Goal: Task Accomplishment & Management: Use online tool/utility

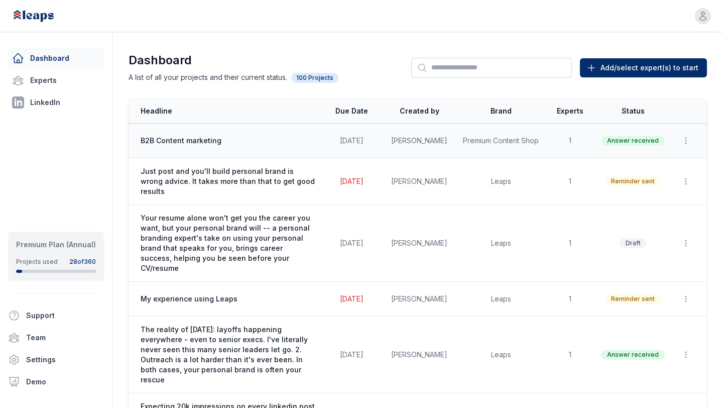
click at [178, 141] on span "B2B Content marketing" at bounding box center [228, 141] width 175 height 10
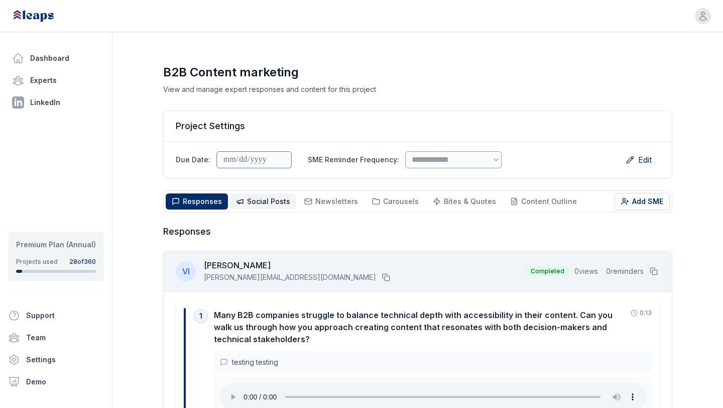
click at [264, 203] on span "Social Posts" at bounding box center [268, 201] width 43 height 9
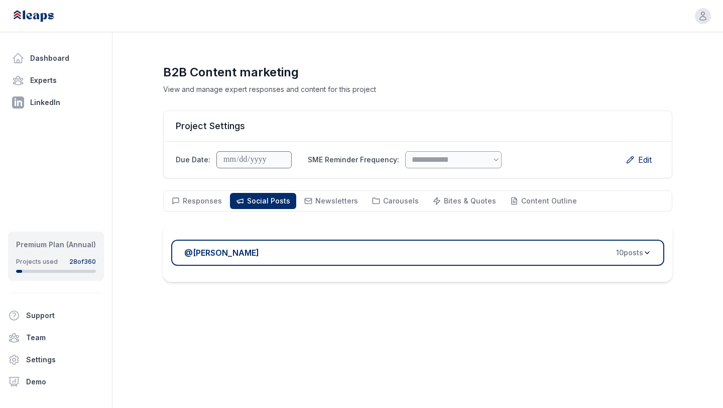
click at [308, 251] on div "@ [PERSON_NAME] 10 post s" at bounding box center [413, 253] width 459 height 12
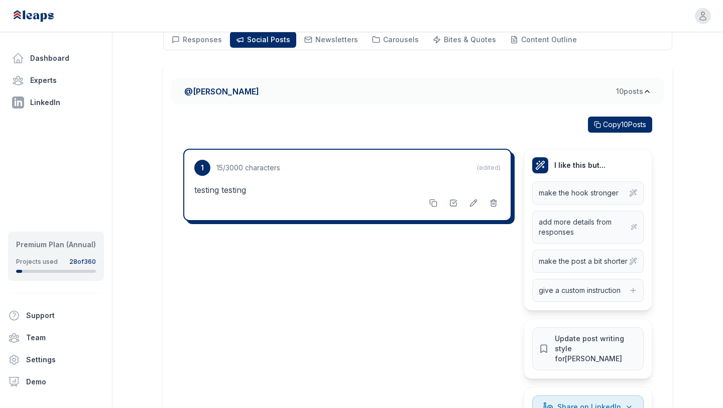
scroll to position [183, 0]
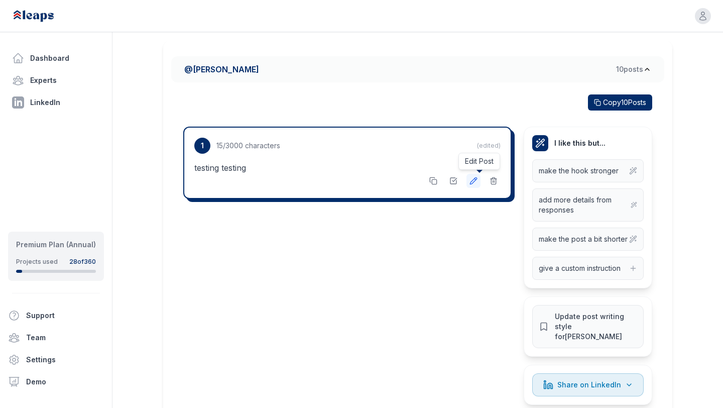
click at [475, 183] on icon at bounding box center [474, 181] width 8 height 8
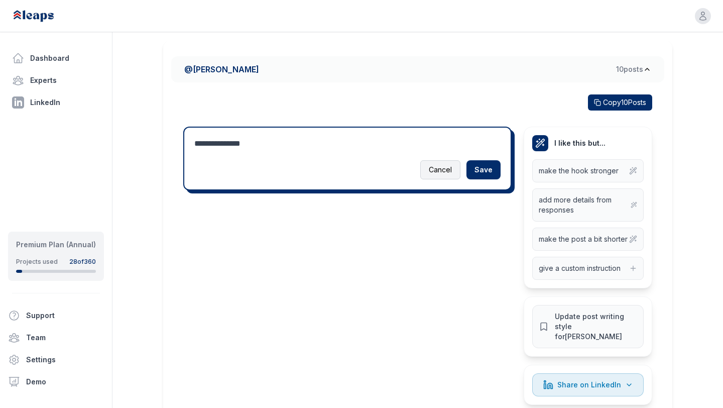
click at [449, 178] on button "Cancel" at bounding box center [440, 169] width 40 height 19
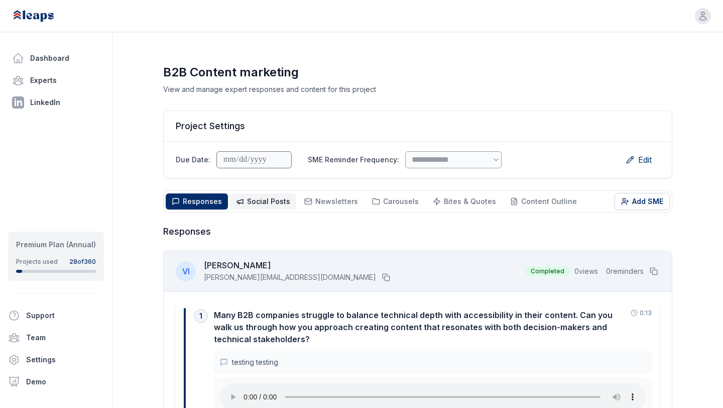
click at [279, 204] on span "Social Posts" at bounding box center [268, 201] width 43 height 9
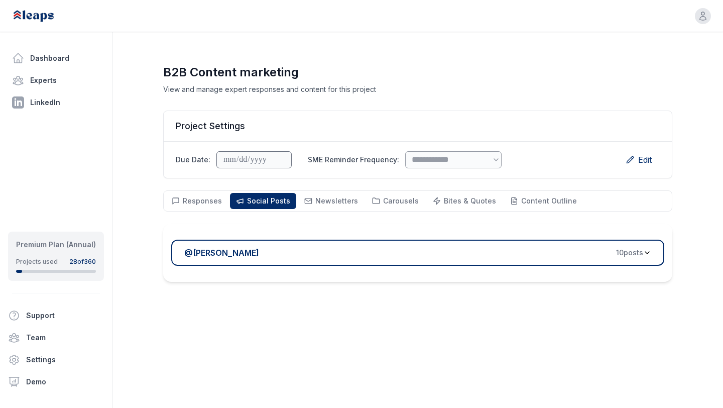
click at [317, 257] on div "@ Victor Ijidola 10 post s" at bounding box center [413, 253] width 459 height 12
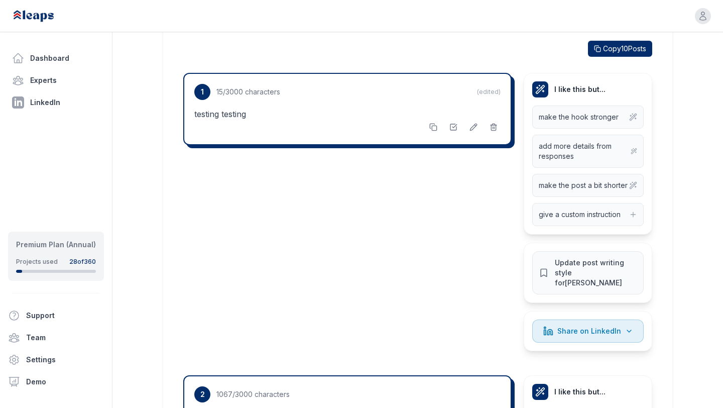
scroll to position [230, 0]
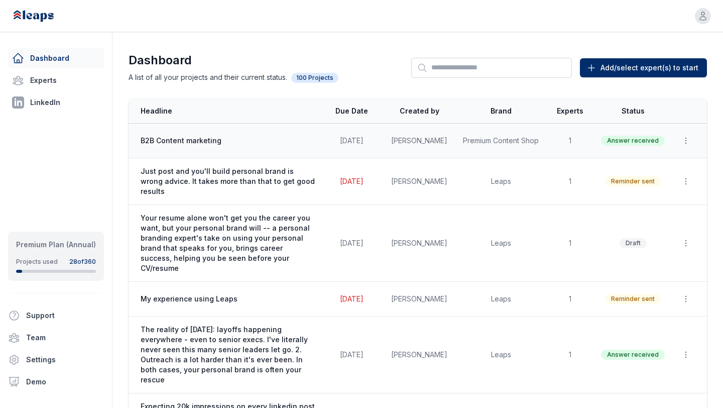
click at [315, 141] on span "B2B Content marketing" at bounding box center [228, 141] width 175 height 10
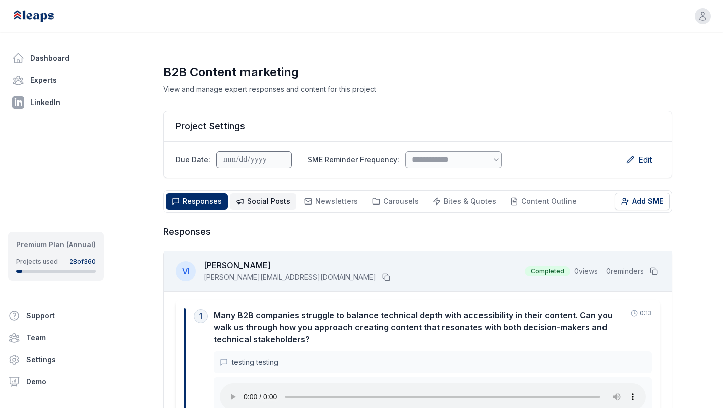
click at [241, 194] on button "Social Posts Social" at bounding box center [263, 201] width 66 height 16
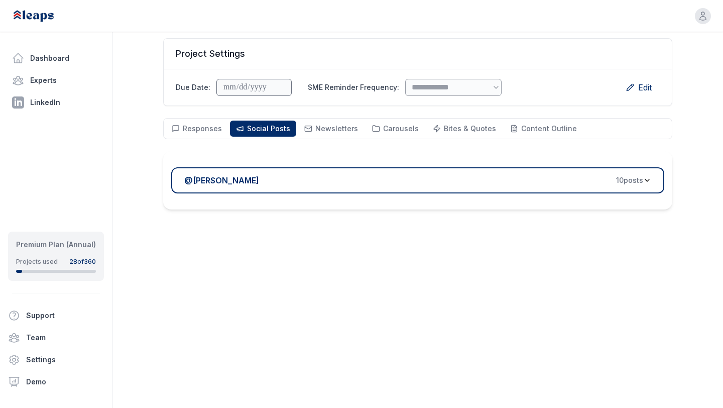
click at [253, 185] on div "@ Victor Ijidola 10 post s" at bounding box center [413, 180] width 459 height 12
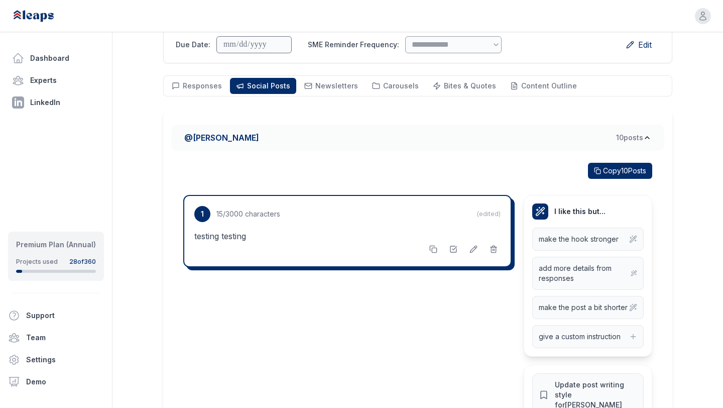
scroll to position [132, 0]
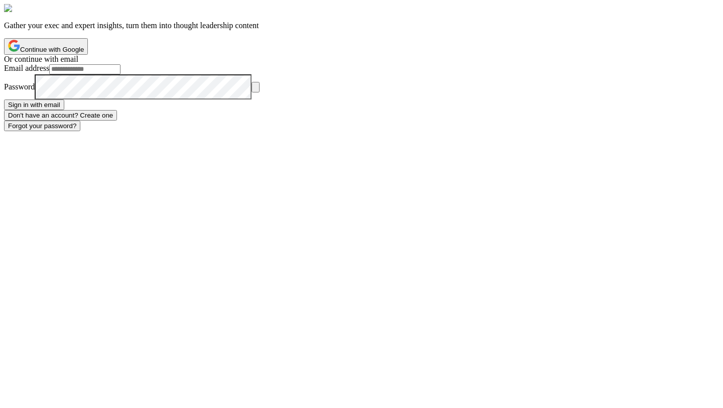
click at [88, 55] on button "Continue with Google" at bounding box center [46, 46] width 84 height 17
click at [121, 74] on input "Email address" at bounding box center [84, 69] width 71 height 10
click at [64, 110] on button "Sign in with email" at bounding box center [34, 104] width 60 height 11
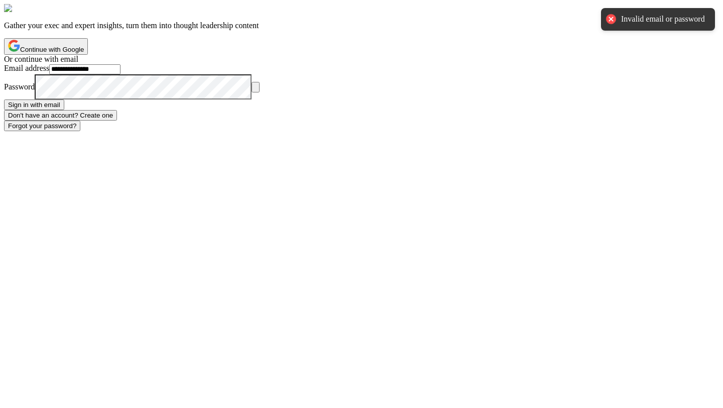
click at [256, 89] on icon "button" at bounding box center [256, 89] width 0 height 0
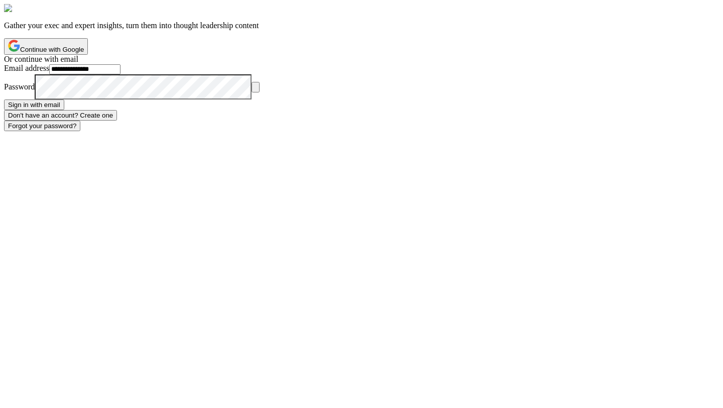
click at [121, 74] on input "**********" at bounding box center [84, 69] width 71 height 10
type input "**********"
click at [64, 110] on button "Sign in with email" at bounding box center [34, 104] width 60 height 11
click at [256, 89] on icon "button" at bounding box center [256, 89] width 0 height 0
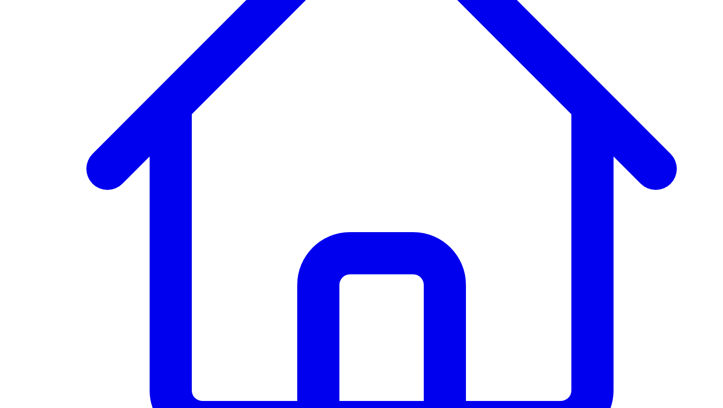
scroll to position [265, 0]
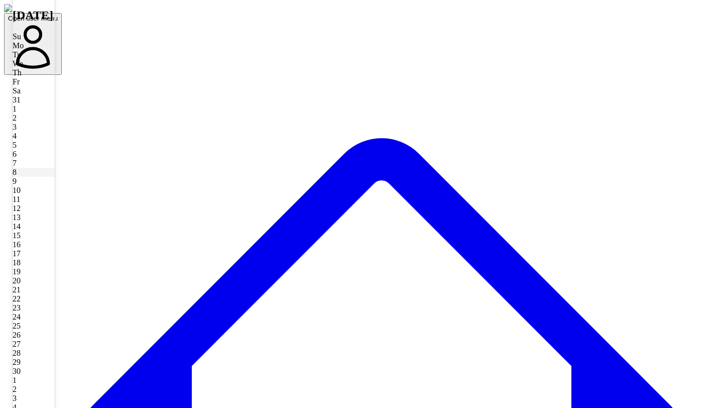
click at [55, 168] on div "8" at bounding box center [34, 172] width 42 height 9
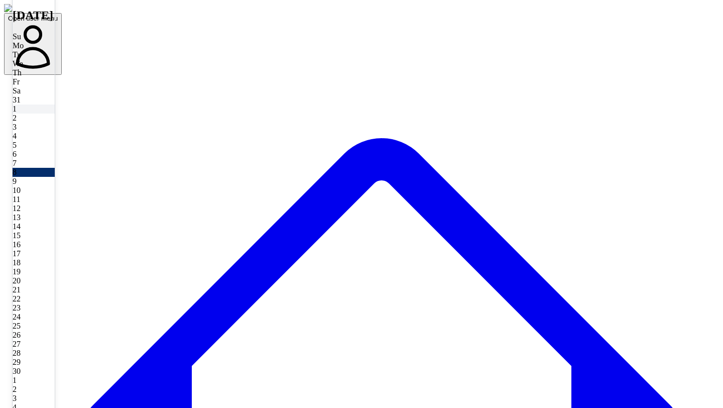
click at [55, 113] on div "1" at bounding box center [34, 108] width 42 height 9
type input "**********"
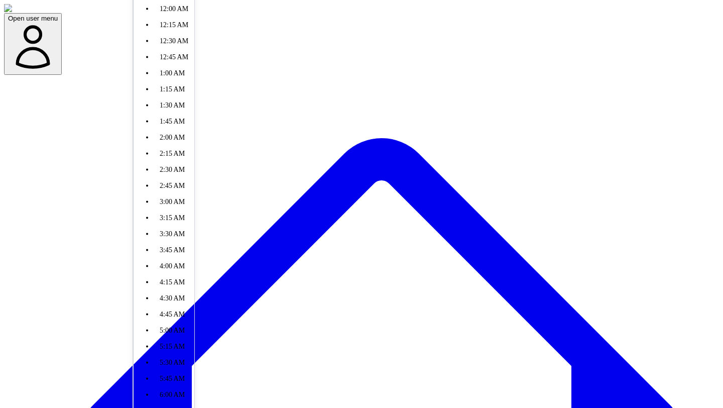
scroll to position [452, 0]
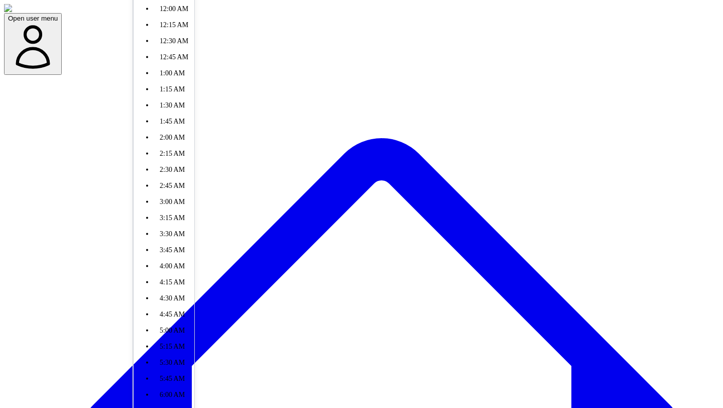
type input "*******"
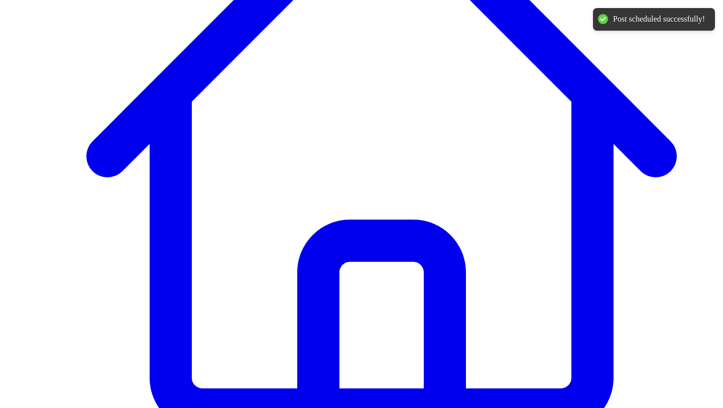
scroll to position [252, 0]
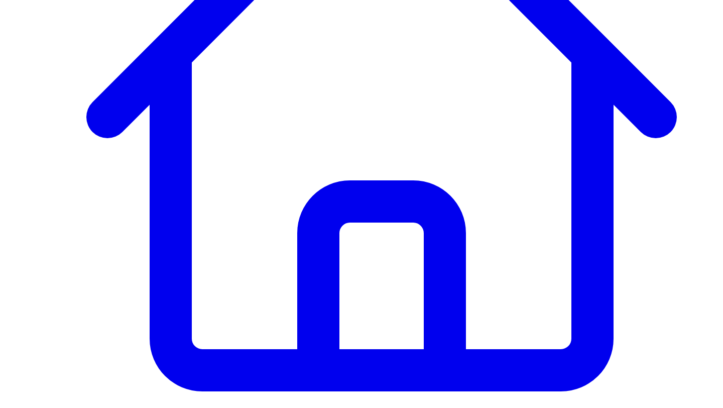
scroll to position [301, 0]
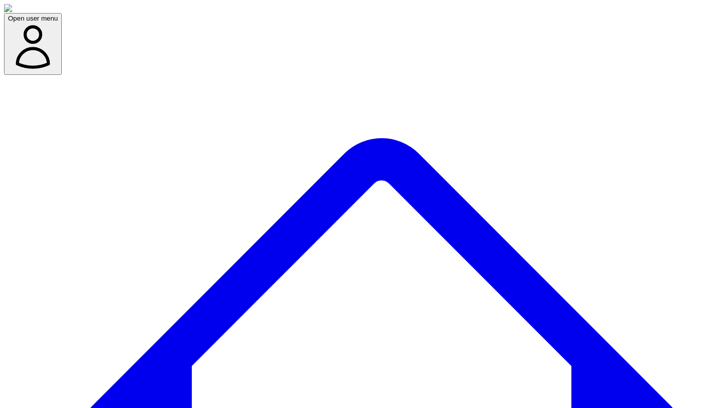
scroll to position [72, 0]
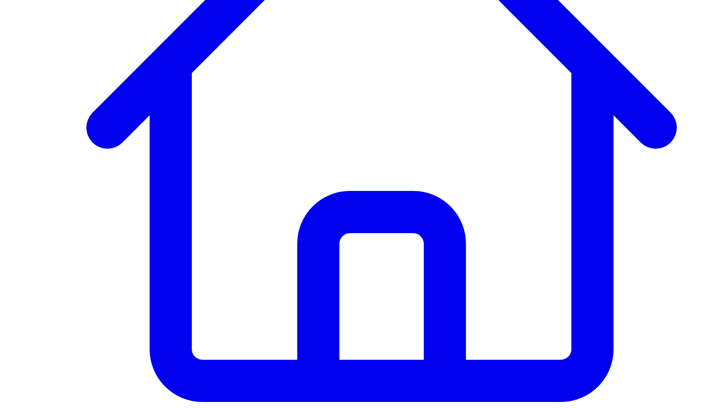
scroll to position [326, 0]
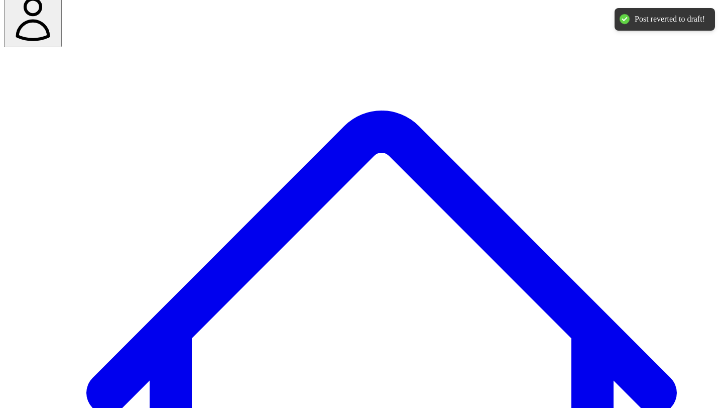
scroll to position [0, 0]
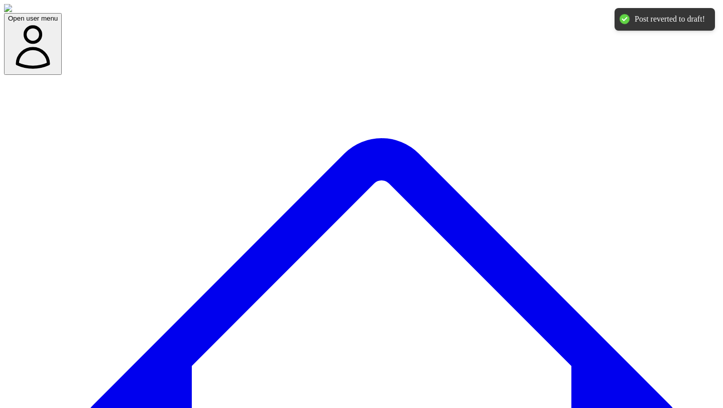
click at [702, 20] on div "Post reverted to draft!" at bounding box center [670, 19] width 70 height 11
click at [58, 22] on icon "button" at bounding box center [33, 47] width 50 height 50
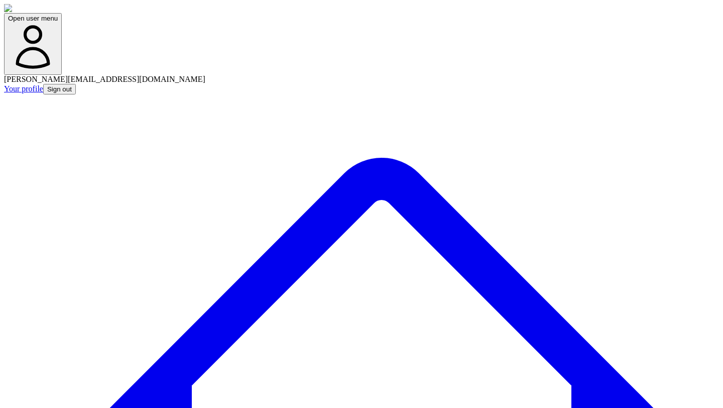
click at [76, 84] on button "Sign out" at bounding box center [59, 89] width 33 height 11
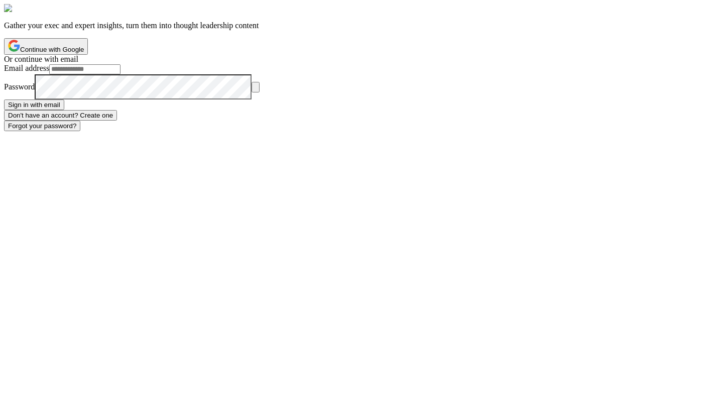
click at [121, 74] on input "Email address" at bounding box center [84, 69] width 71 height 10
type input "**********"
click at [256, 89] on icon "button" at bounding box center [256, 89] width 0 height 0
